Goal: Task Accomplishment & Management: Manage account settings

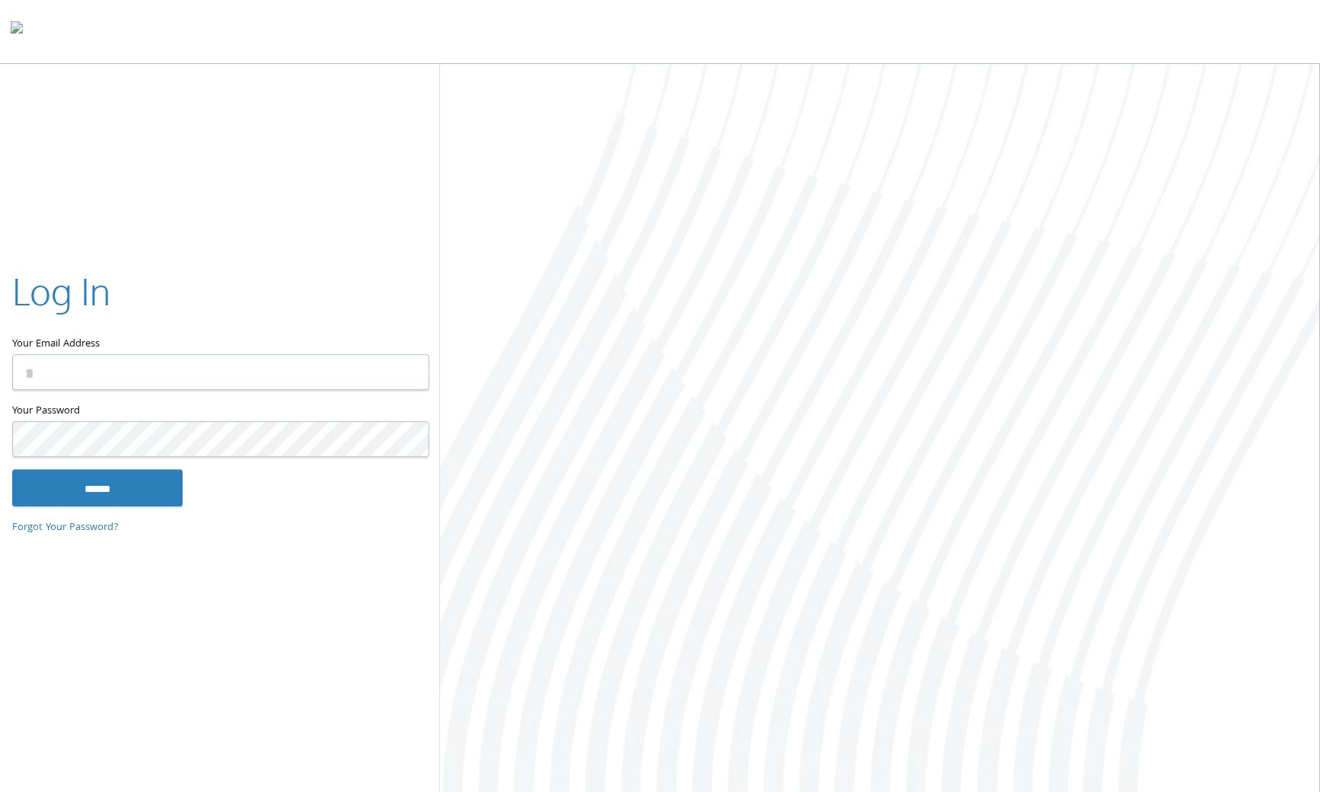
type input "**********"
click at [93, 486] on input "******" at bounding box center [97, 488] width 170 height 37
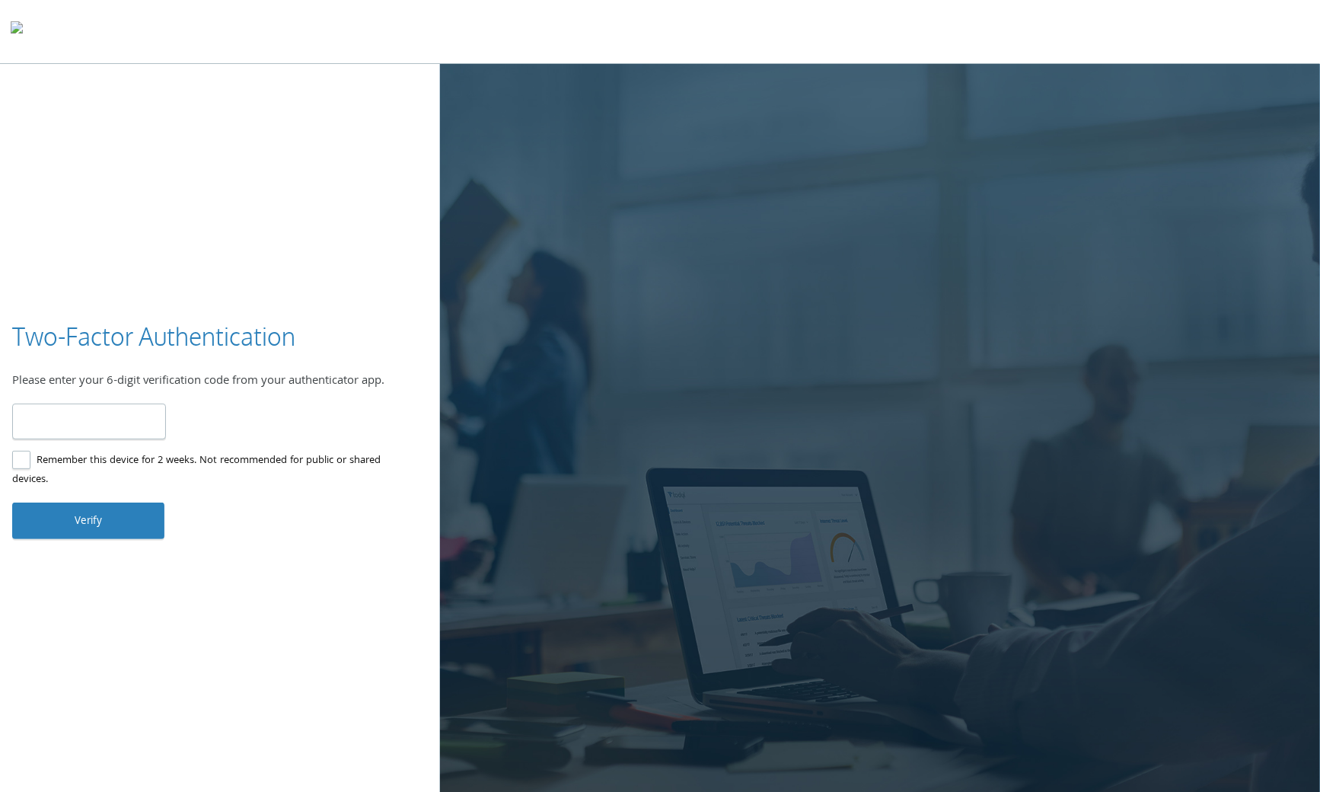
type input "******"
click at [113, 514] on button "Verify" at bounding box center [88, 520] width 152 height 37
